Goal: Information Seeking & Learning: Learn about a topic

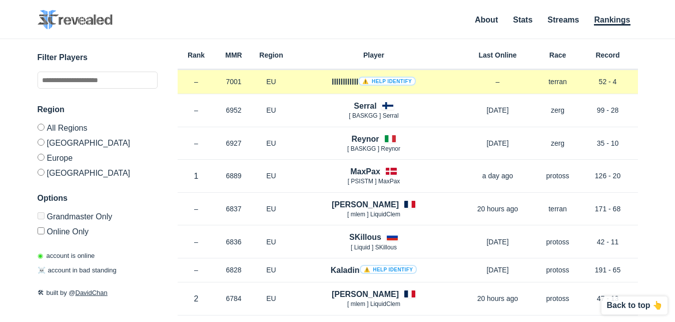
drag, startPoint x: 221, startPoint y: 79, endPoint x: 251, endPoint y: 82, distance: 30.1
click at [251, 82] on p "7001" at bounding box center [234, 82] width 38 height 10
drag, startPoint x: 544, startPoint y: 83, endPoint x: 567, endPoint y: 85, distance: 23.1
click at [567, 85] on p "terran" at bounding box center [558, 82] width 40 height 10
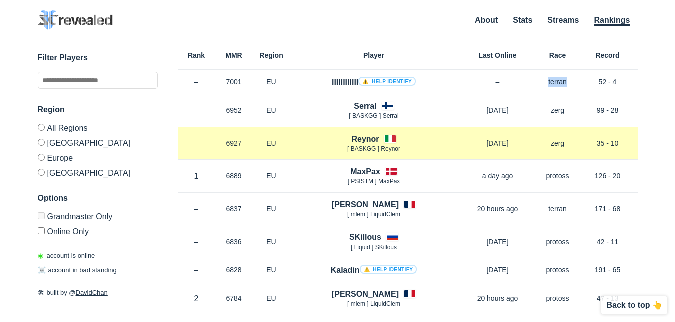
drag, startPoint x: 244, startPoint y: 144, endPoint x: 207, endPoint y: 145, distance: 37.6
click at [207, 145] on div "Rank – MMR 6927 Region EU [GEOGRAPHIC_DATA] [ BASKGG ] Reynor [DATE] Race zerg …" at bounding box center [408, 143] width 461 height 33
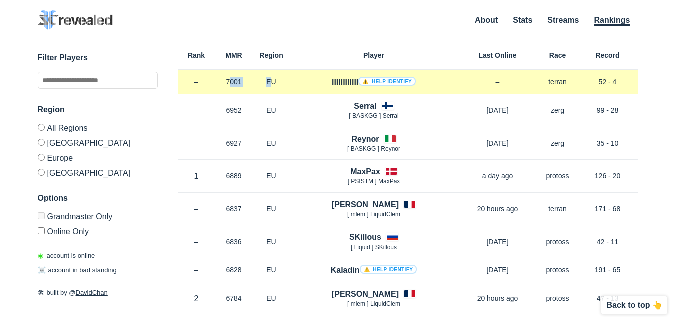
drag, startPoint x: 224, startPoint y: 81, endPoint x: 256, endPoint y: 81, distance: 31.5
click at [256, 80] on div "Rank – MMR 7001 Region EU llllllllllll ⚠️ Help identify – Race terran Record 52…" at bounding box center [408, 82] width 461 height 24
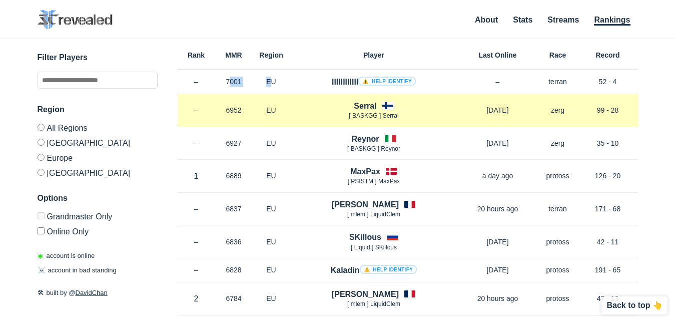
drag, startPoint x: 233, startPoint y: 106, endPoint x: 275, endPoint y: 109, distance: 41.6
click at [275, 109] on div "Rank – MMR 6952 Region EU Serral [ BASKGG ] Serral [DATE] Race zerg Record 99 -…" at bounding box center [408, 110] width 461 height 33
click at [292, 111] on div "Serral [ BASKGG ] Serral" at bounding box center [374, 110] width 168 height 21
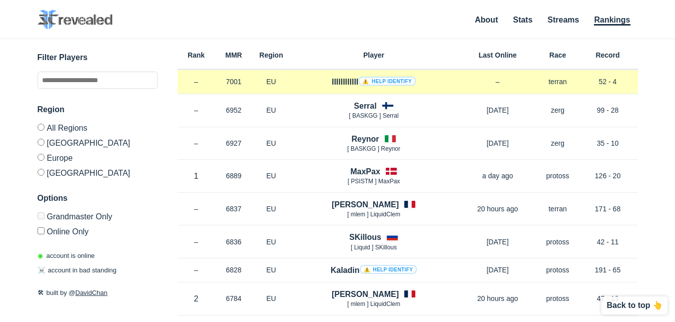
drag, startPoint x: 292, startPoint y: 111, endPoint x: 205, endPoint y: 71, distance: 95.7
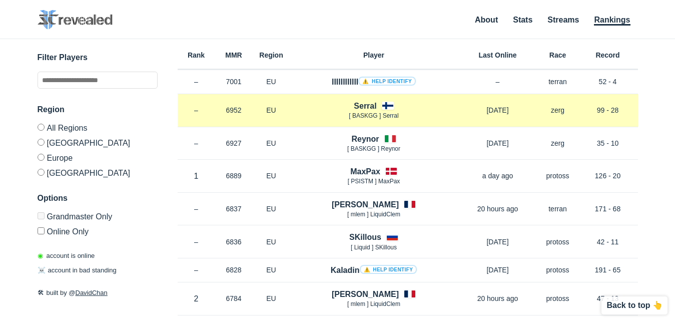
click at [283, 107] on p "EU" at bounding box center [272, 110] width 38 height 10
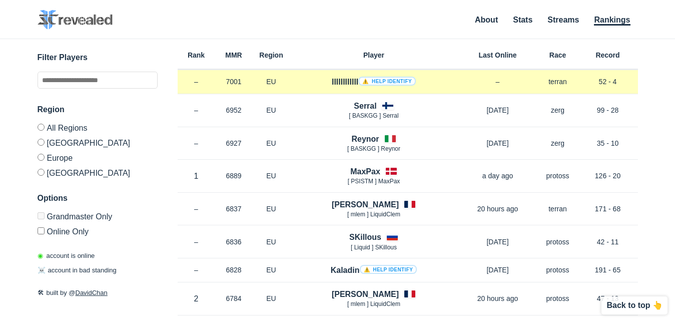
drag, startPoint x: 280, startPoint y: 111, endPoint x: 220, endPoint y: 72, distance: 71.7
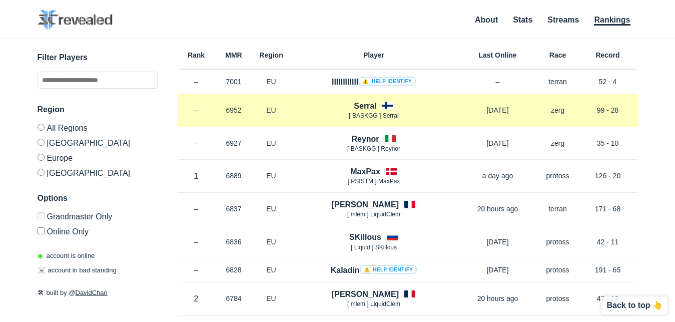
click at [309, 102] on div "Serral [ BASKGG ] Serral" at bounding box center [374, 110] width 168 height 21
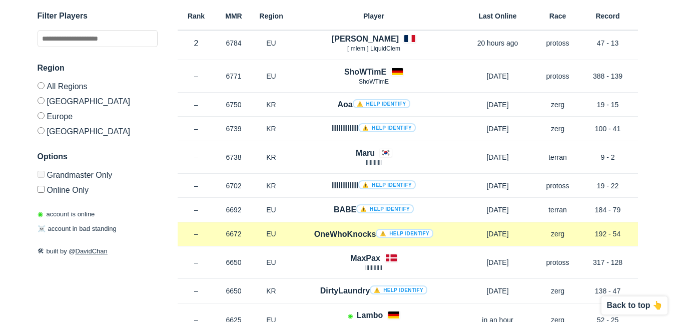
scroll to position [357, 0]
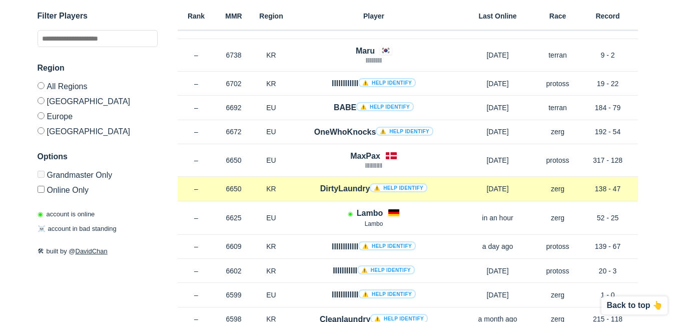
drag, startPoint x: 278, startPoint y: 188, endPoint x: 258, endPoint y: 188, distance: 20.0
click at [258, 188] on p "KR" at bounding box center [272, 189] width 38 height 10
click at [280, 190] on p "KR" at bounding box center [272, 189] width 38 height 10
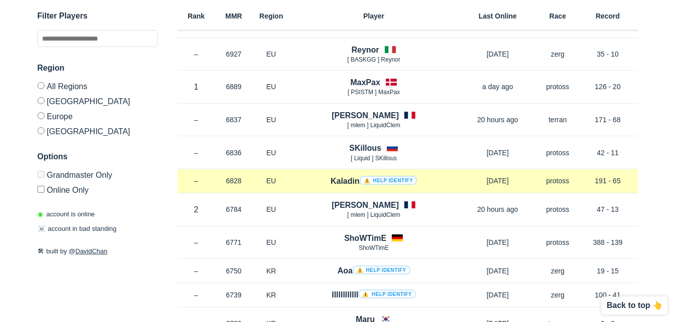
scroll to position [51, 0]
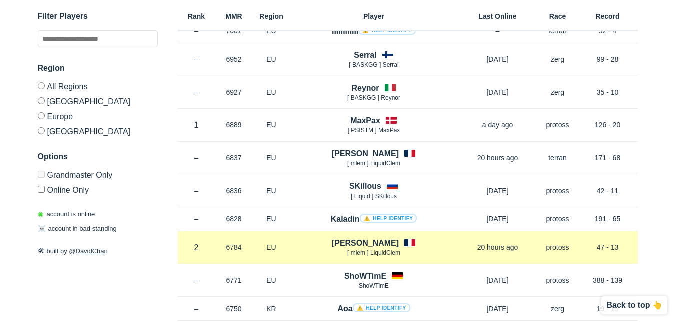
click at [267, 249] on p "EU" at bounding box center [272, 247] width 38 height 10
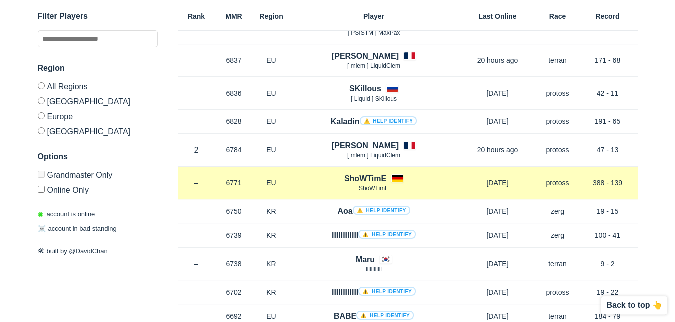
scroll to position [153, 0]
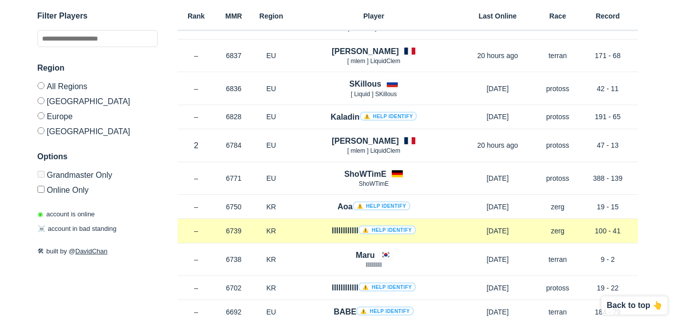
drag, startPoint x: 274, startPoint y: 232, endPoint x: 261, endPoint y: 233, distance: 12.5
click at [261, 233] on p "KR" at bounding box center [272, 231] width 38 height 10
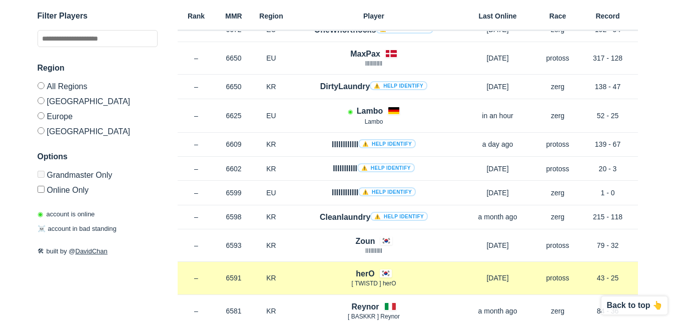
scroll to position [613, 0]
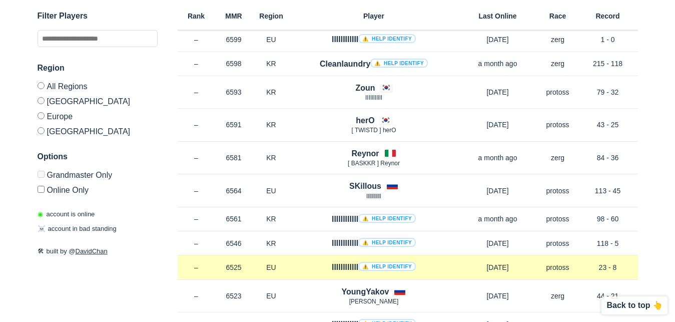
drag, startPoint x: 277, startPoint y: 269, endPoint x: 258, endPoint y: 265, distance: 19.4
click at [258, 265] on p "EU" at bounding box center [272, 267] width 38 height 10
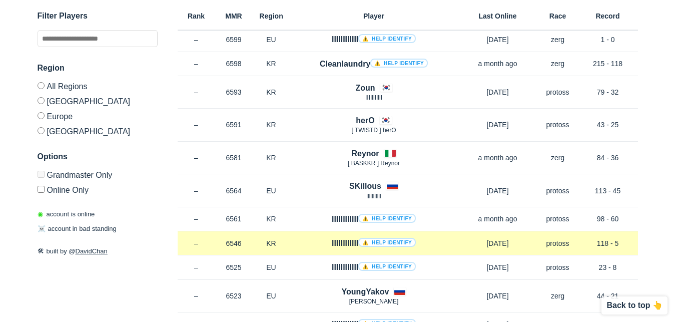
drag, startPoint x: 277, startPoint y: 240, endPoint x: 267, endPoint y: 241, distance: 10.1
click at [268, 241] on p "KR" at bounding box center [272, 243] width 38 height 10
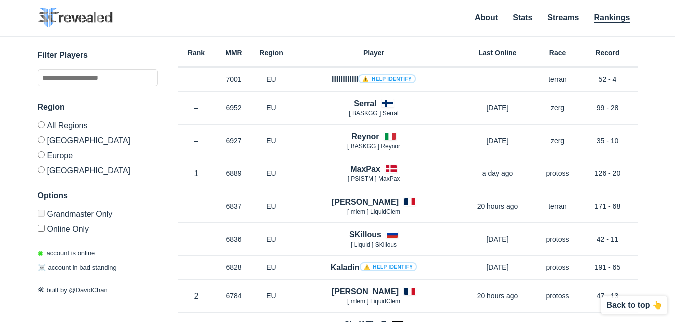
scroll to position [0, 0]
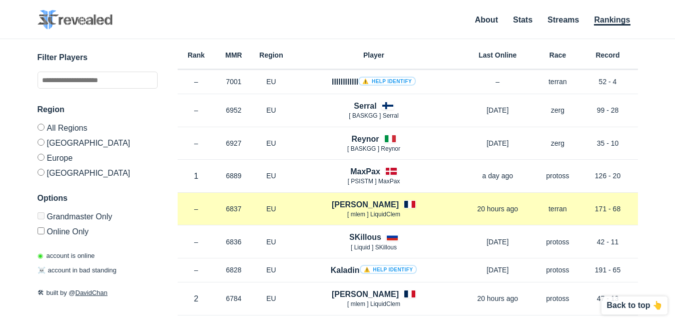
click at [306, 212] on p "[ mlem ] LiquidClem" at bounding box center [374, 214] width 168 height 9
drag, startPoint x: 244, startPoint y: 207, endPoint x: 218, endPoint y: 209, distance: 25.7
click at [218, 209] on p "6837" at bounding box center [234, 209] width 38 height 10
click at [251, 208] on p "6837" at bounding box center [234, 209] width 38 height 10
drag, startPoint x: 247, startPoint y: 207, endPoint x: 220, endPoint y: 209, distance: 26.6
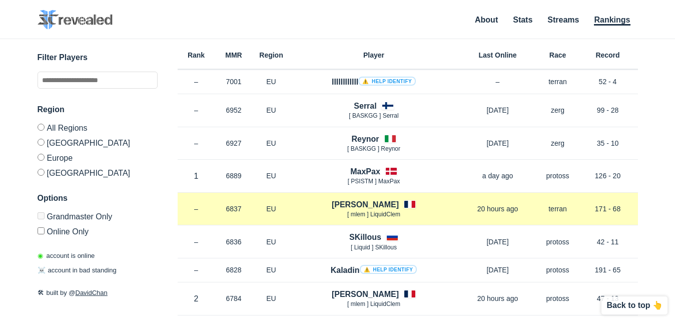
click at [220, 209] on p "6837" at bounding box center [234, 209] width 38 height 10
